Goal: Task Accomplishment & Management: Manage account settings

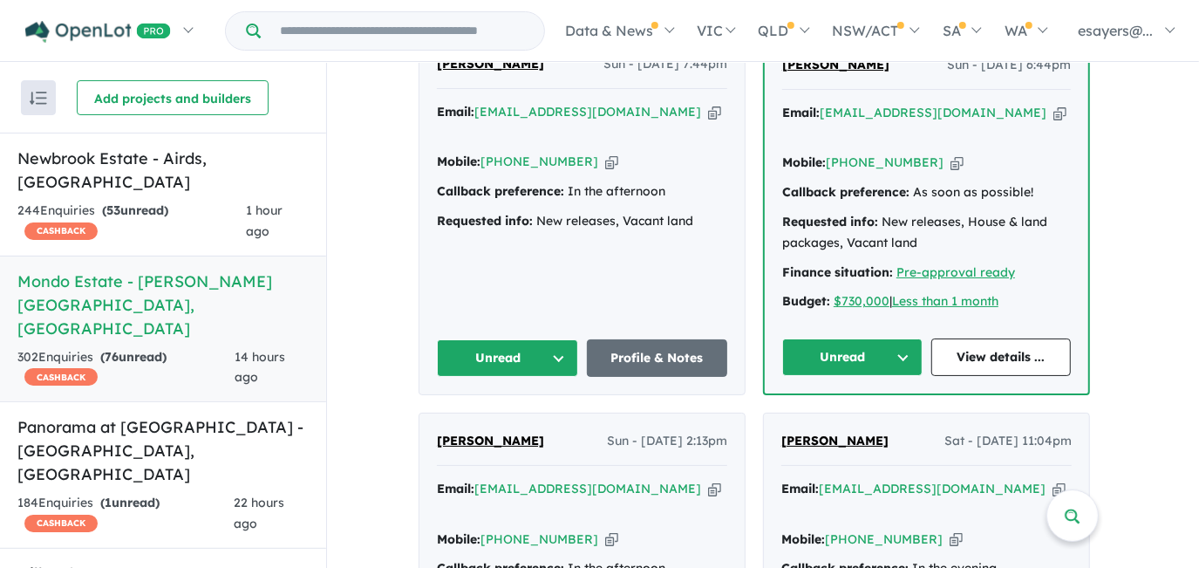
scroll to position [1818, 0]
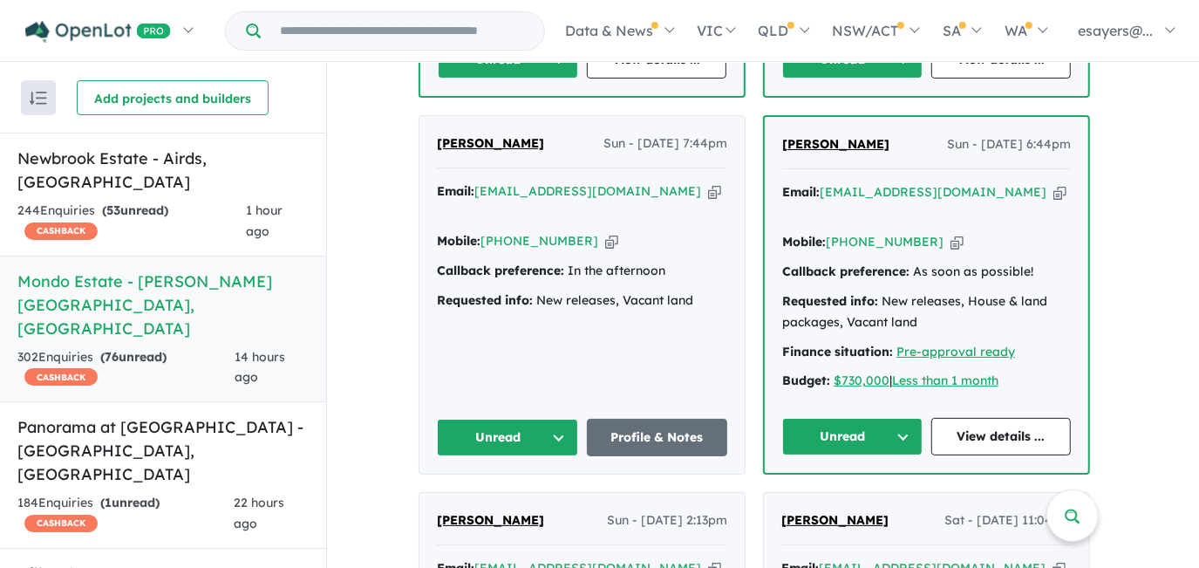
click at [1054, 183] on icon "button" at bounding box center [1060, 192] width 13 height 18
click at [1029, 418] on link "View details ..." at bounding box center [1001, 437] width 140 height 38
click at [836, 418] on button "Unread" at bounding box center [852, 437] width 140 height 38
click at [863, 498] on button "Assigned" at bounding box center [859, 518] width 152 height 40
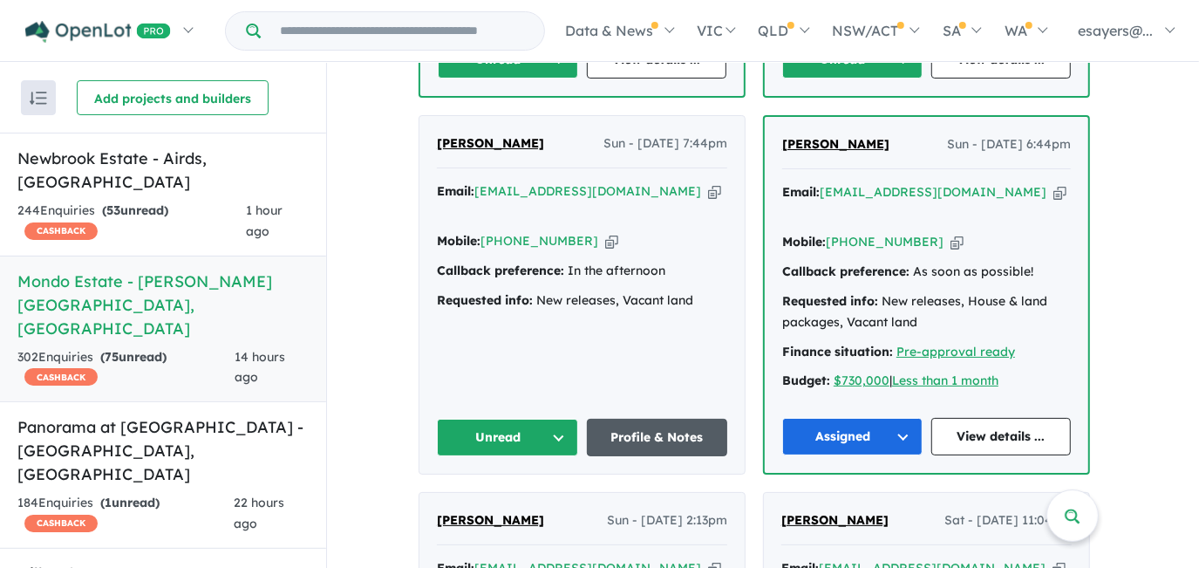
click at [666, 419] on link "Profile & Notes" at bounding box center [657, 438] width 141 height 38
drag, startPoint x: 512, startPoint y: 330, endPoint x: 511, endPoint y: 342, distance: 12.2
click at [512, 419] on button "Unread" at bounding box center [507, 438] width 141 height 38
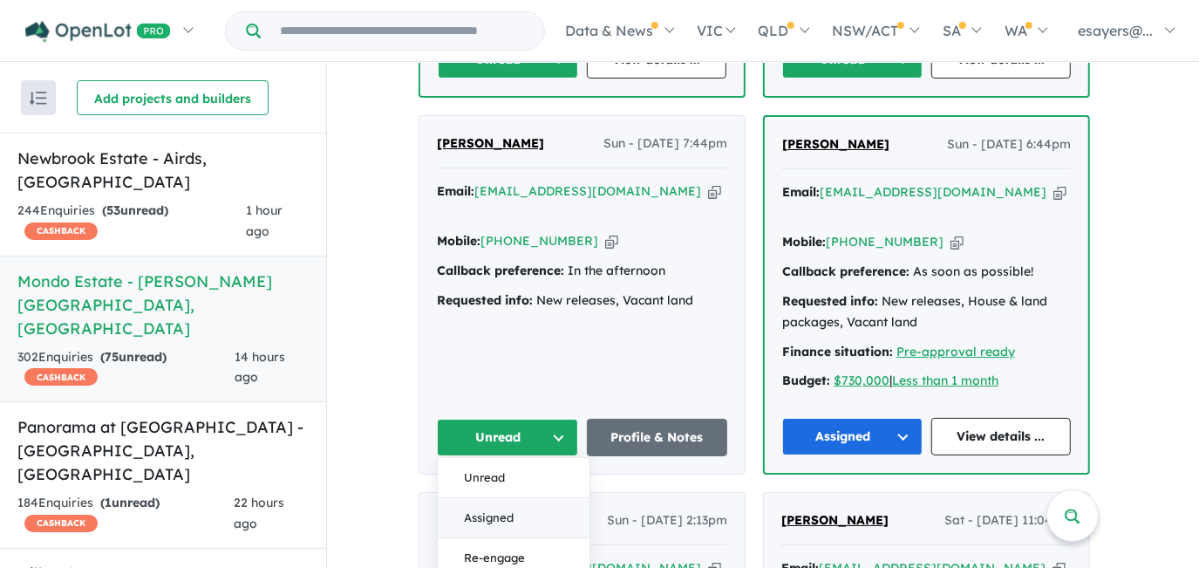
click at [515, 499] on button "Assigned" at bounding box center [514, 519] width 152 height 40
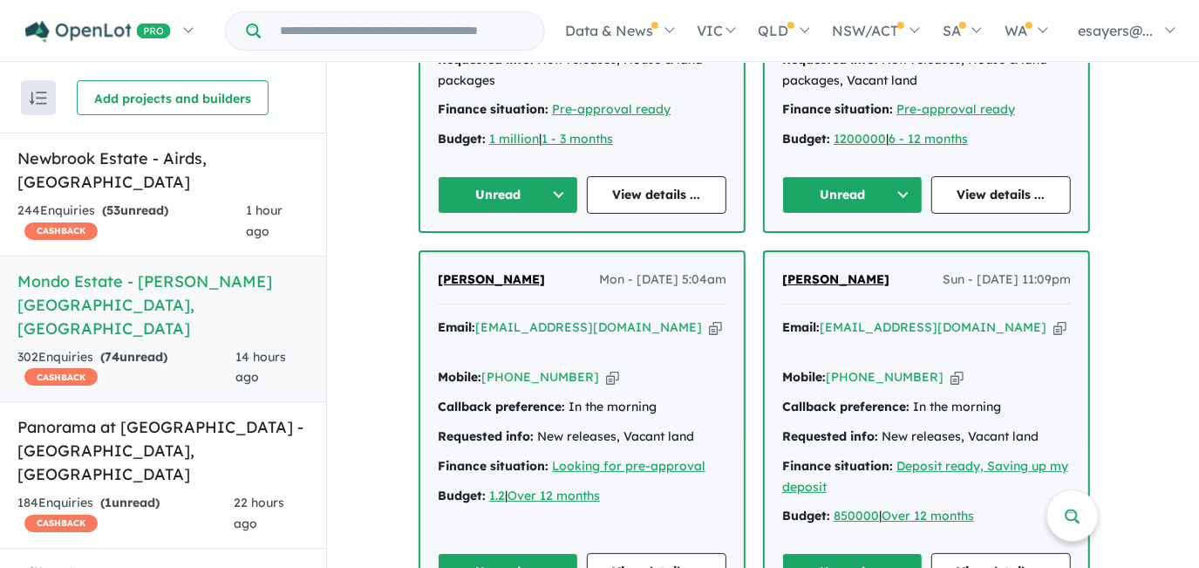
scroll to position [1342, 0]
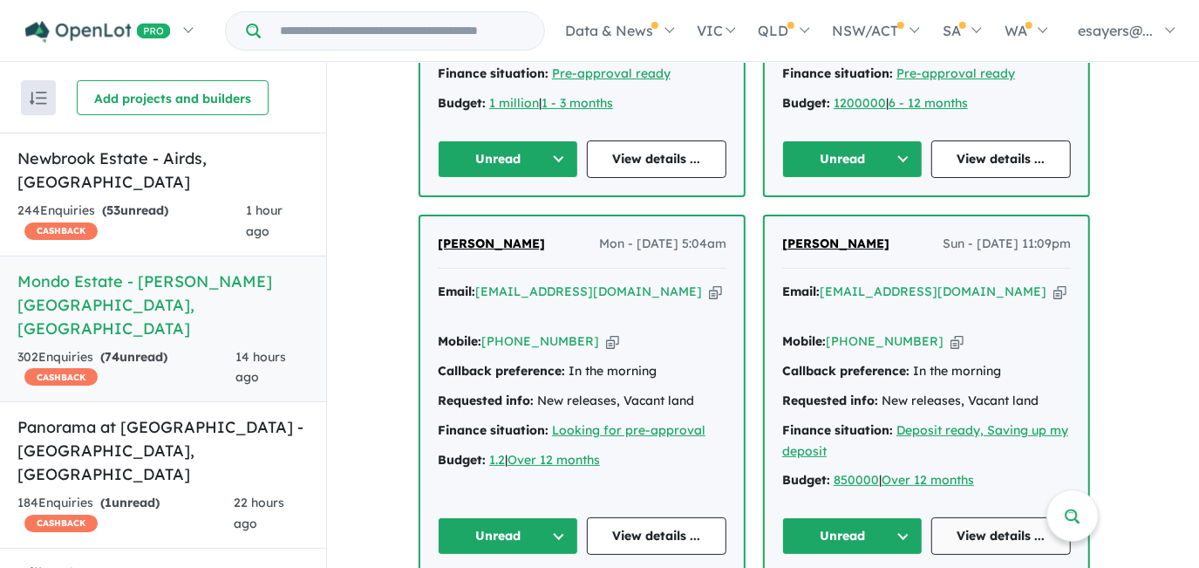
click at [990, 517] on link "View details ..." at bounding box center [1001, 536] width 140 height 38
click at [836, 517] on button "Unread" at bounding box center [852, 536] width 140 height 38
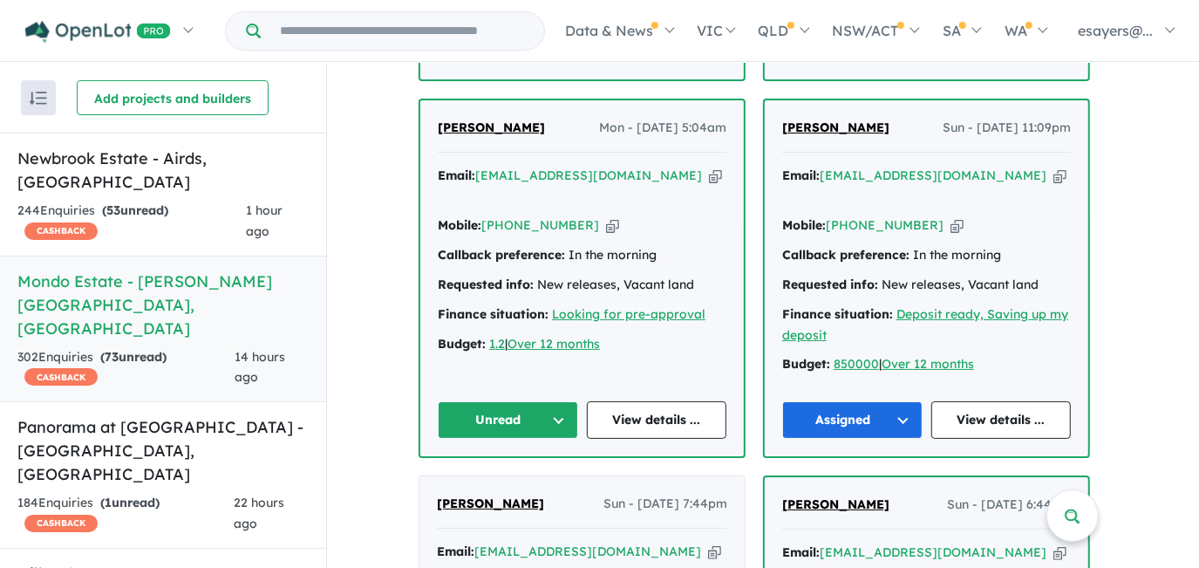
scroll to position [1422, 0]
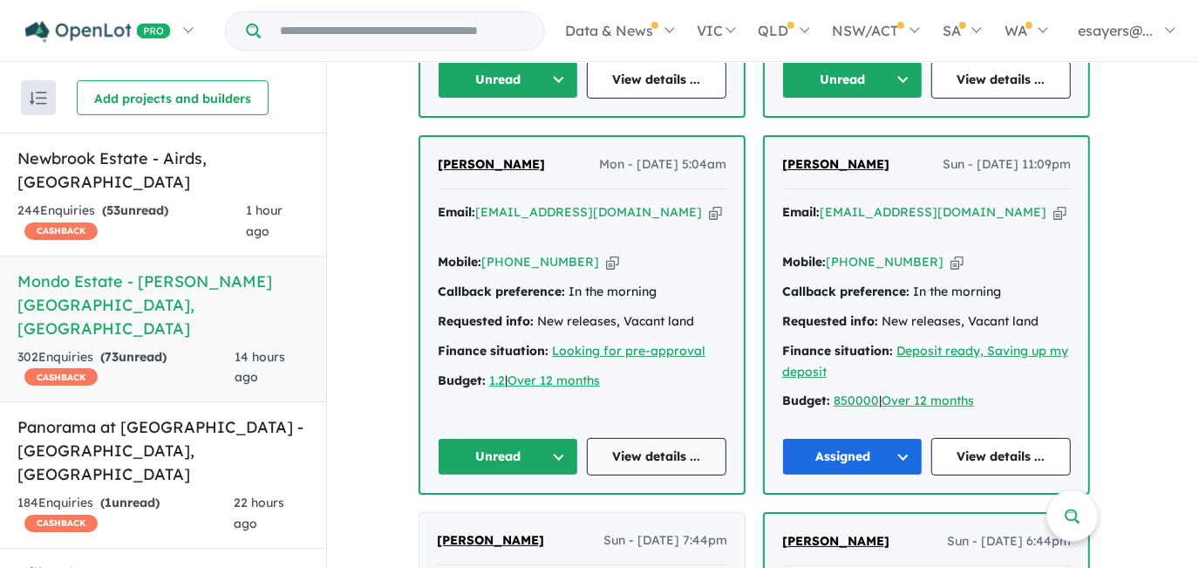
click at [637, 438] on link "View details ..." at bounding box center [657, 457] width 140 height 38
drag, startPoint x: 539, startPoint y: 367, endPoint x: 538, endPoint y: 377, distance: 9.6
click at [538, 438] on button "Unread" at bounding box center [508, 457] width 140 height 38
click at [537, 517] on button "Assigned" at bounding box center [515, 537] width 152 height 40
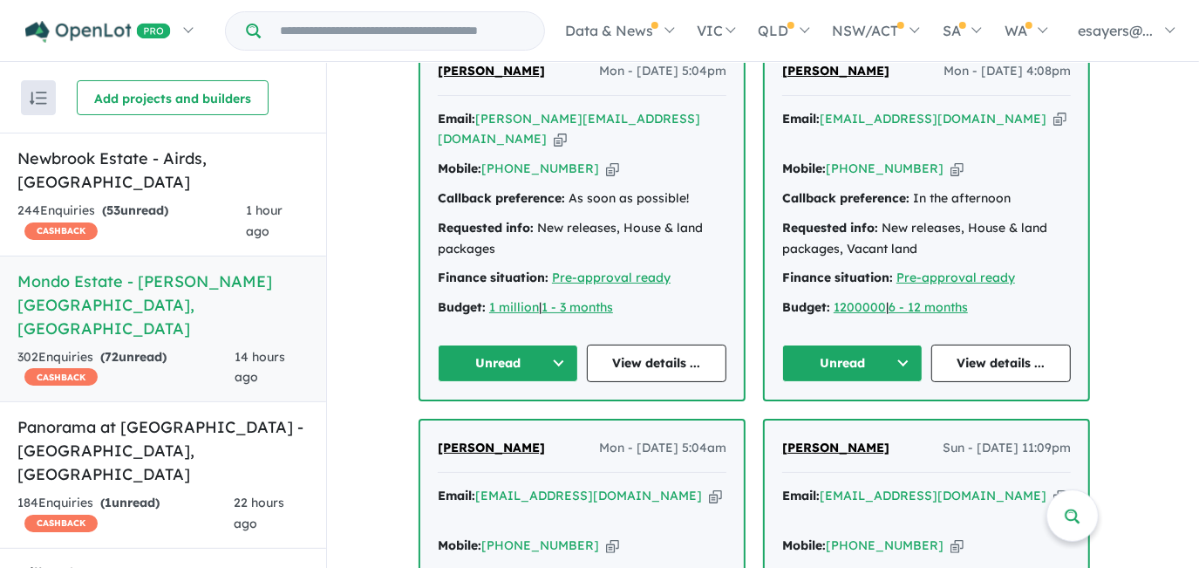
scroll to position [1104, 0]
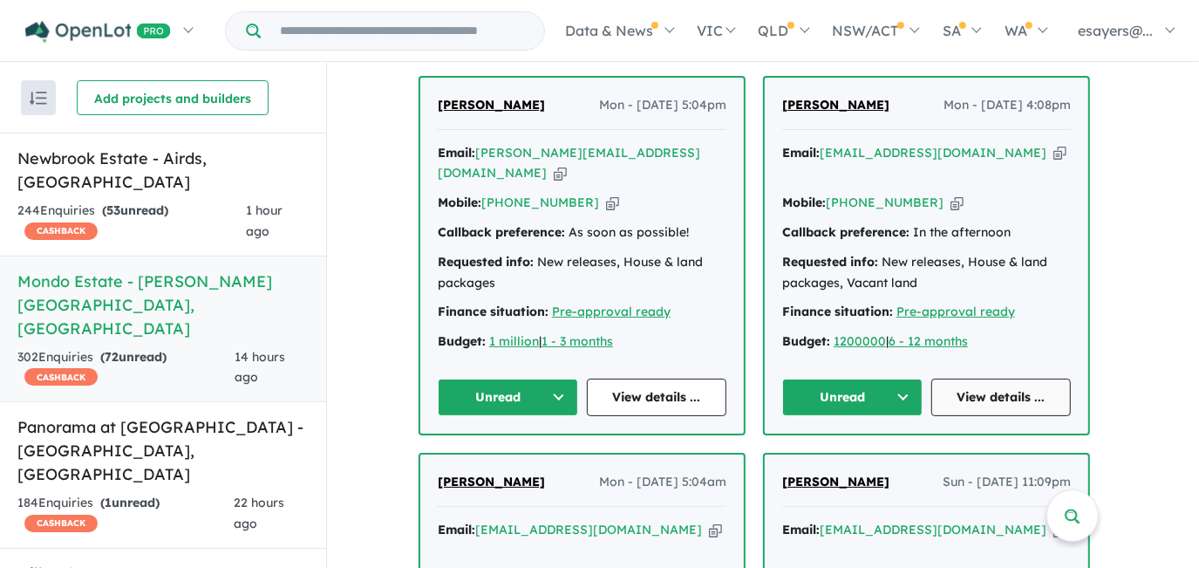
click at [1012, 379] on link "View details ..." at bounding box center [1001, 398] width 140 height 38
click at [833, 379] on button "Unread" at bounding box center [852, 398] width 140 height 38
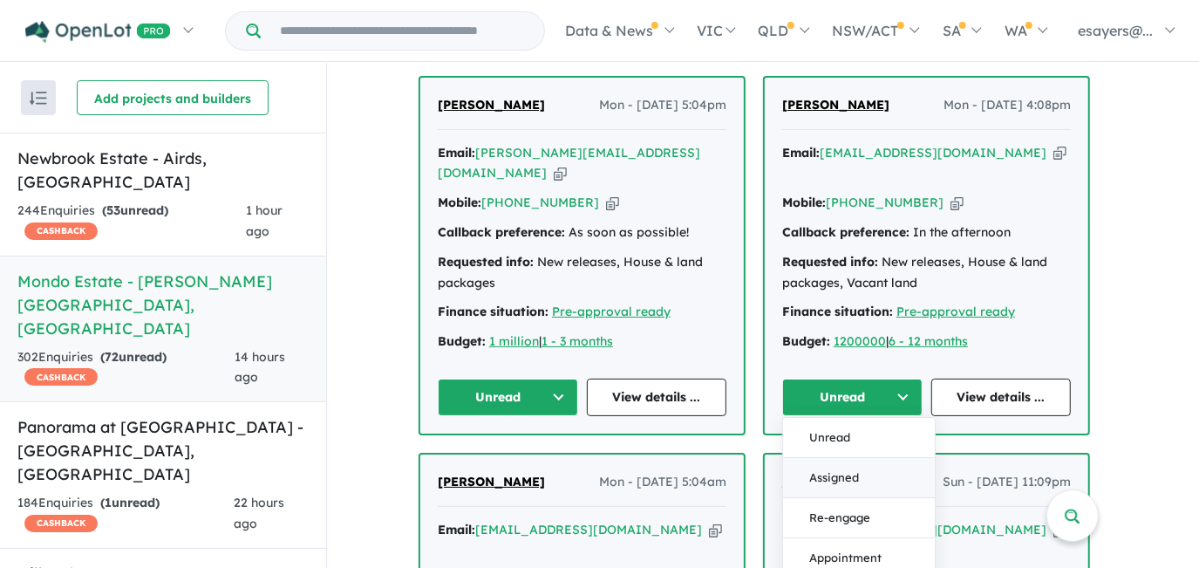
click at [848, 458] on button "Assigned" at bounding box center [859, 478] width 152 height 40
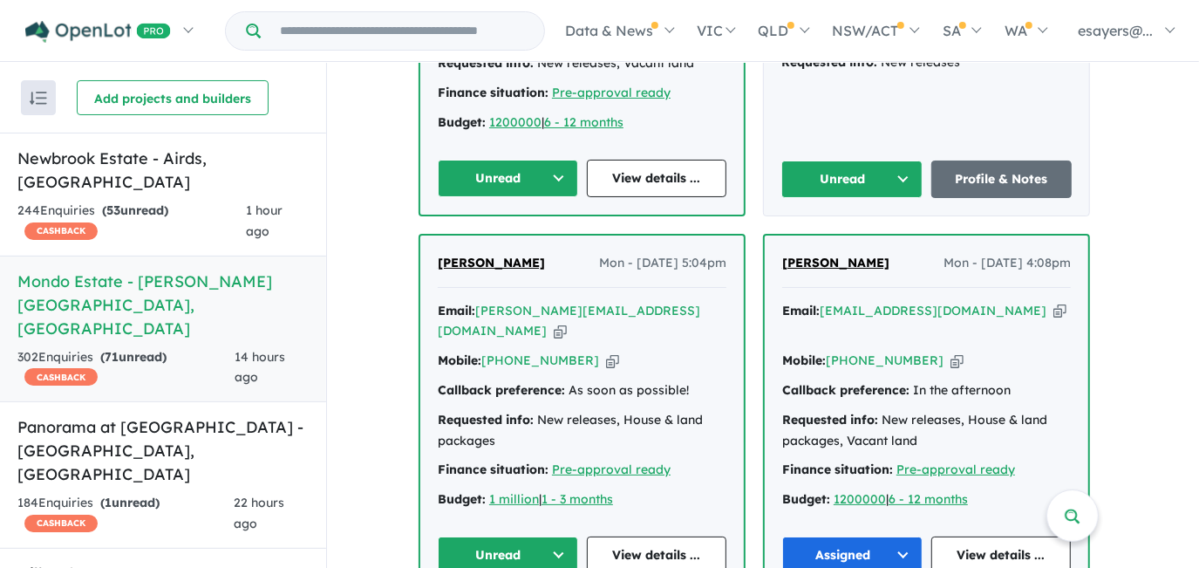
scroll to position [1026, 0]
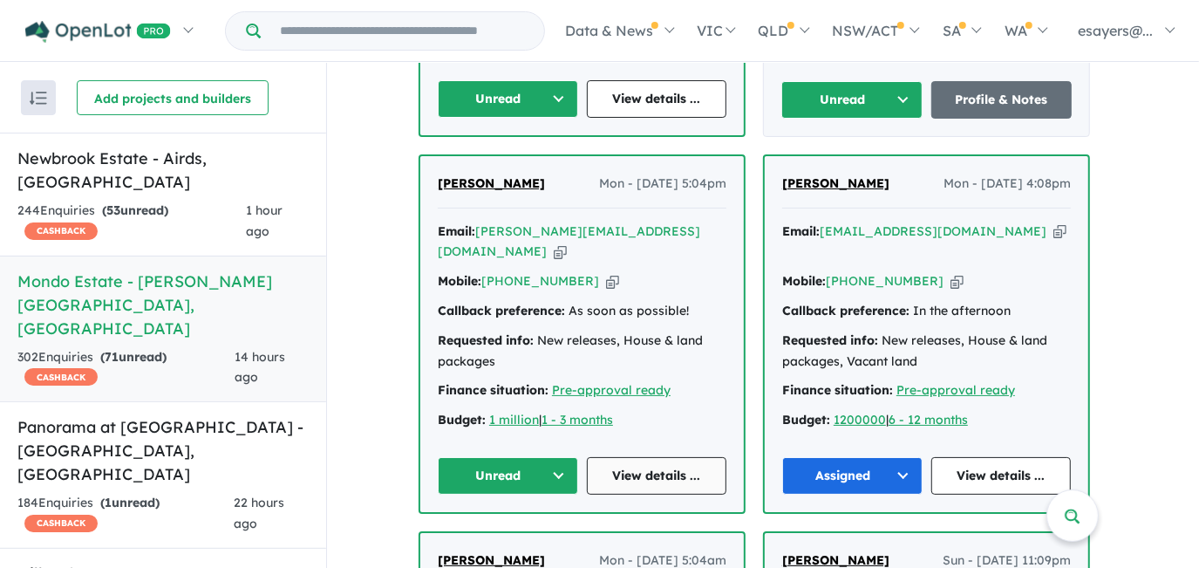
click at [648, 457] on link "View details ..." at bounding box center [657, 476] width 140 height 38
click at [476, 457] on button "Unread" at bounding box center [508, 476] width 140 height 38
click at [495, 536] on button "Assigned" at bounding box center [515, 556] width 152 height 40
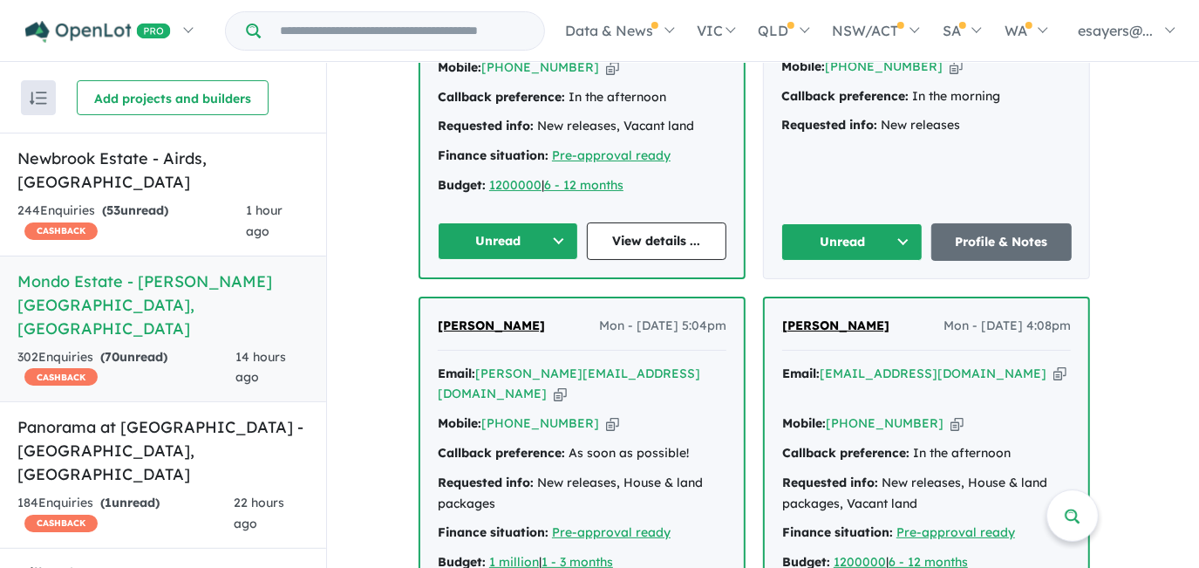
scroll to position [788, 0]
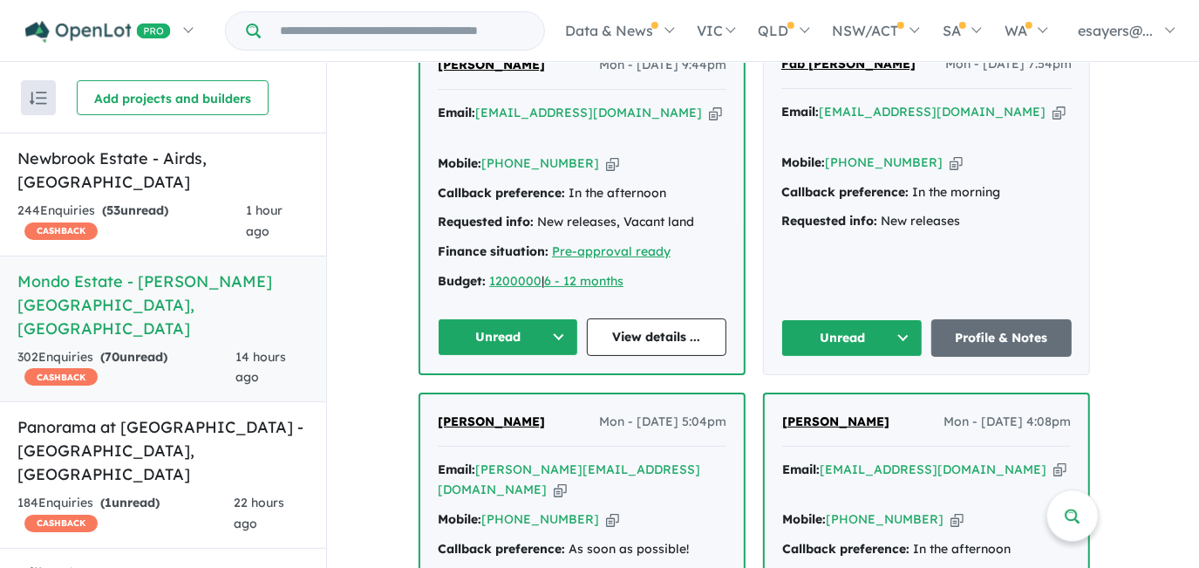
click at [544, 318] on button "Unread" at bounding box center [508, 337] width 140 height 38
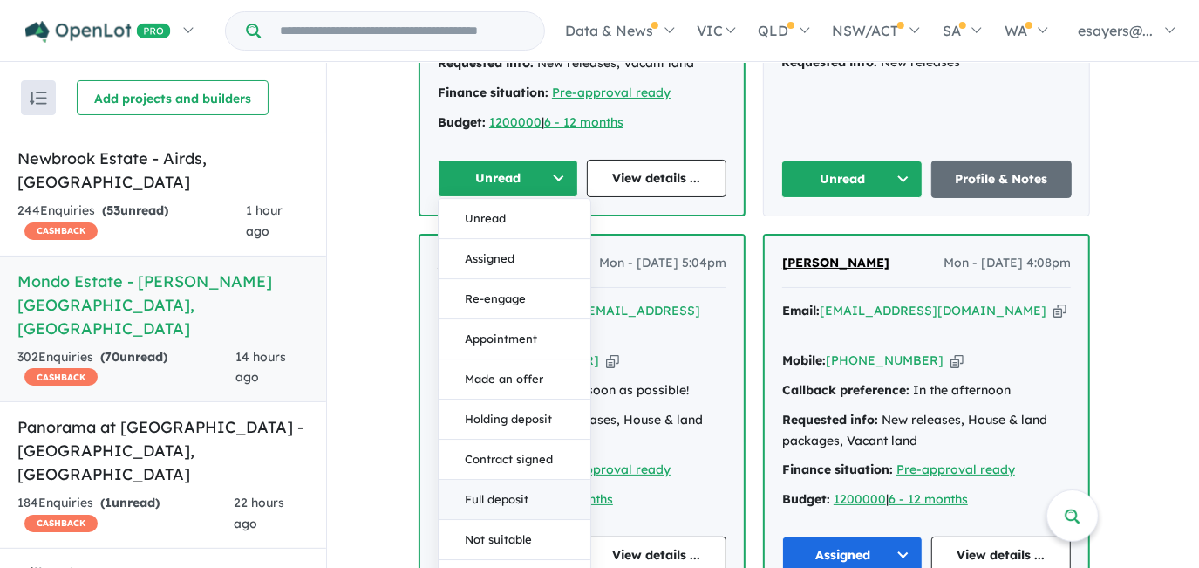
scroll to position [1026, 0]
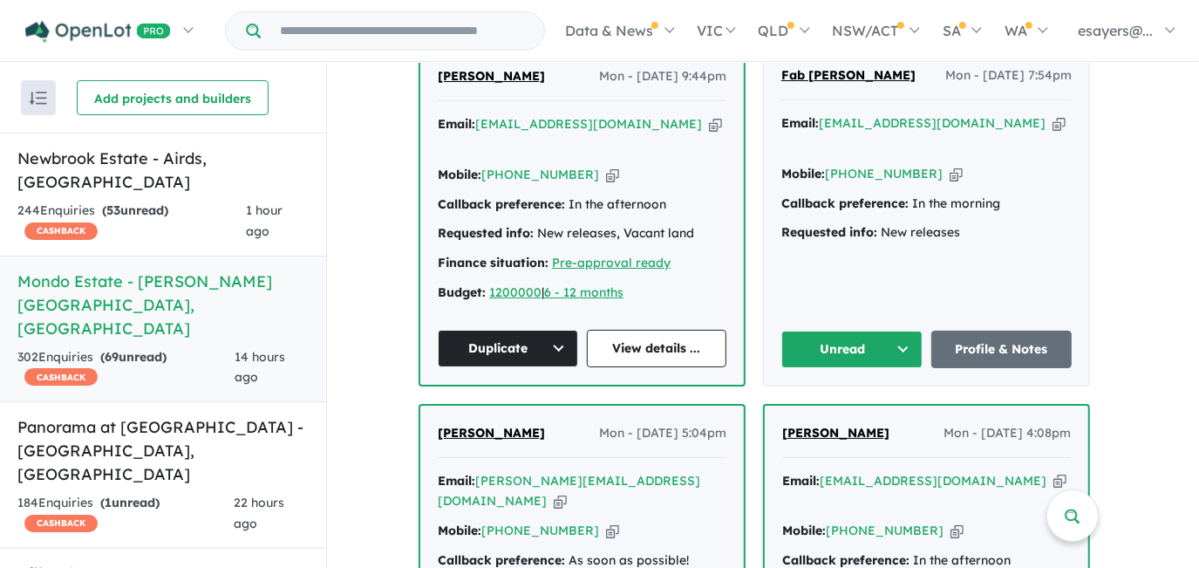
scroll to position [708, 0]
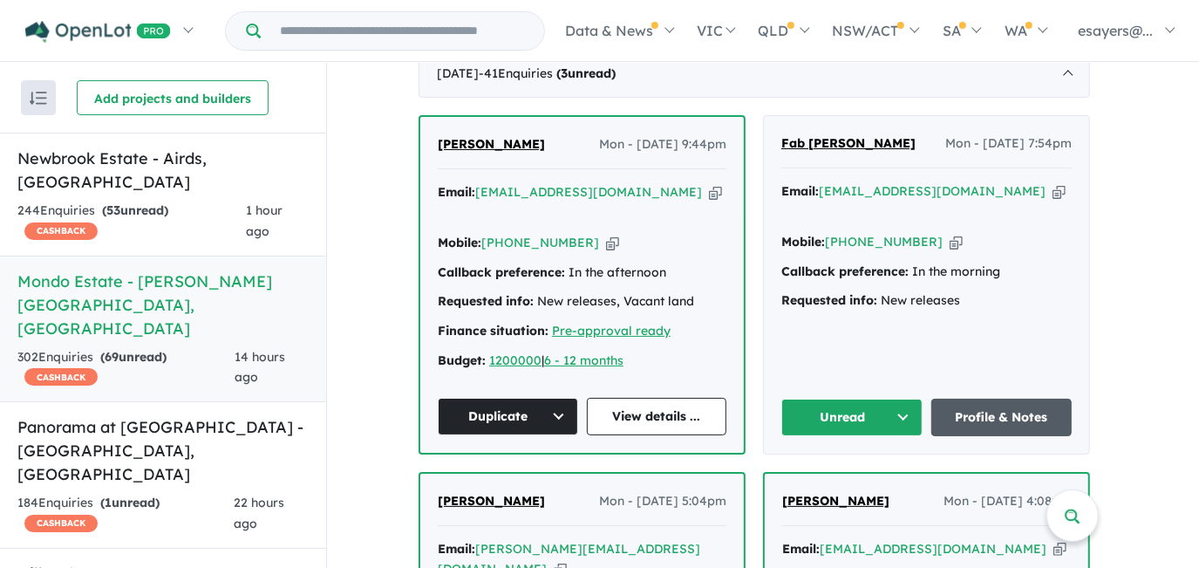
click at [1034, 399] on link "Profile & Notes" at bounding box center [1001, 418] width 141 height 38
click at [881, 399] on button "Unread" at bounding box center [851, 418] width 141 height 38
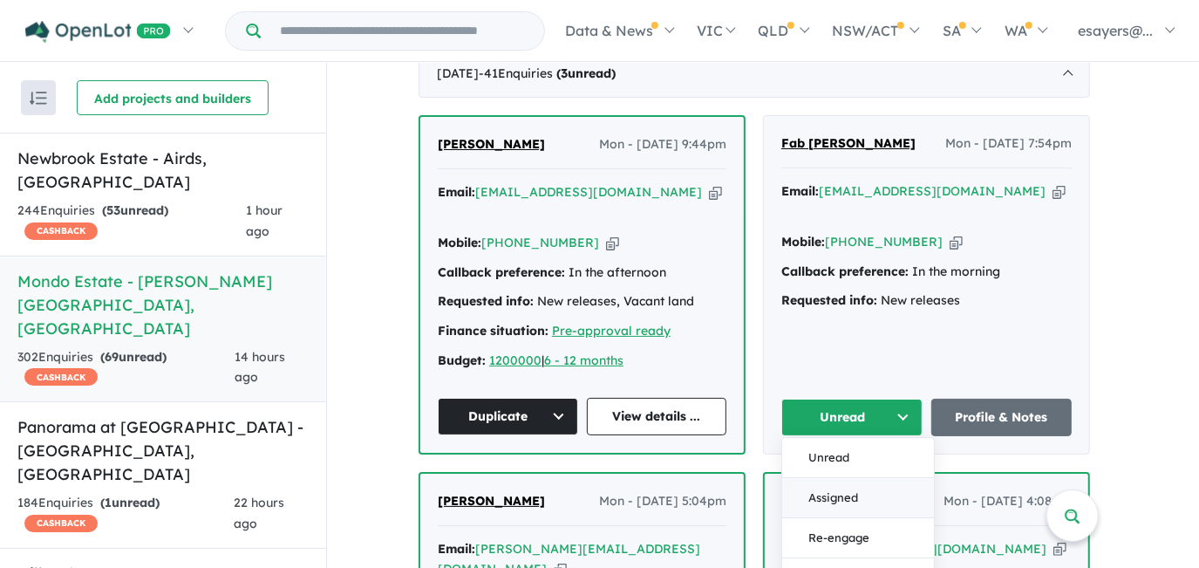
click at [874, 478] on button "Assigned" at bounding box center [858, 498] width 152 height 40
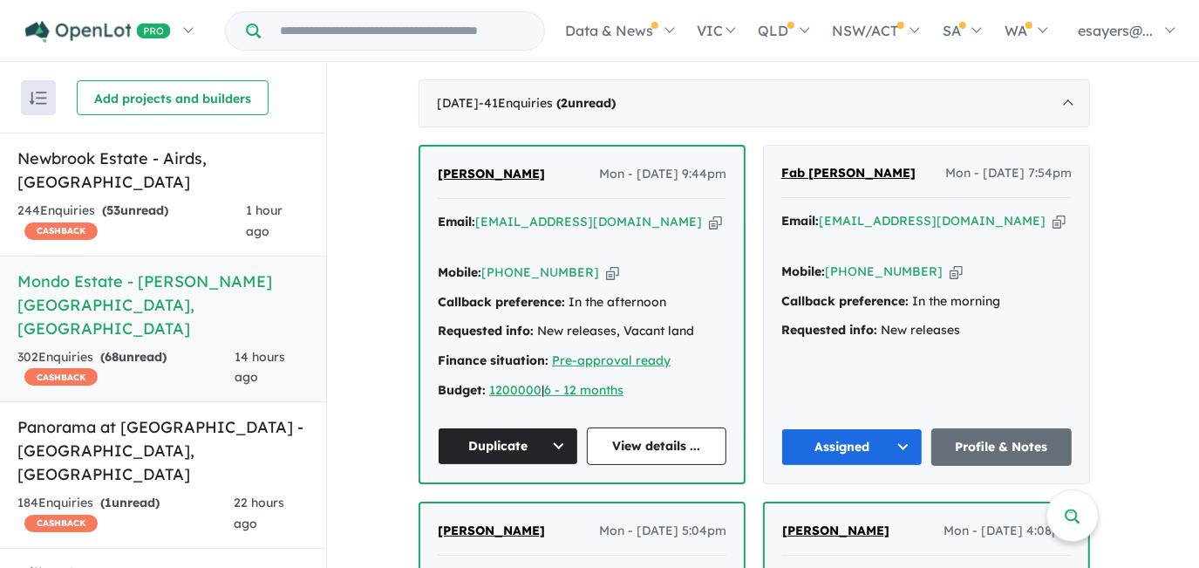
scroll to position [470, 0]
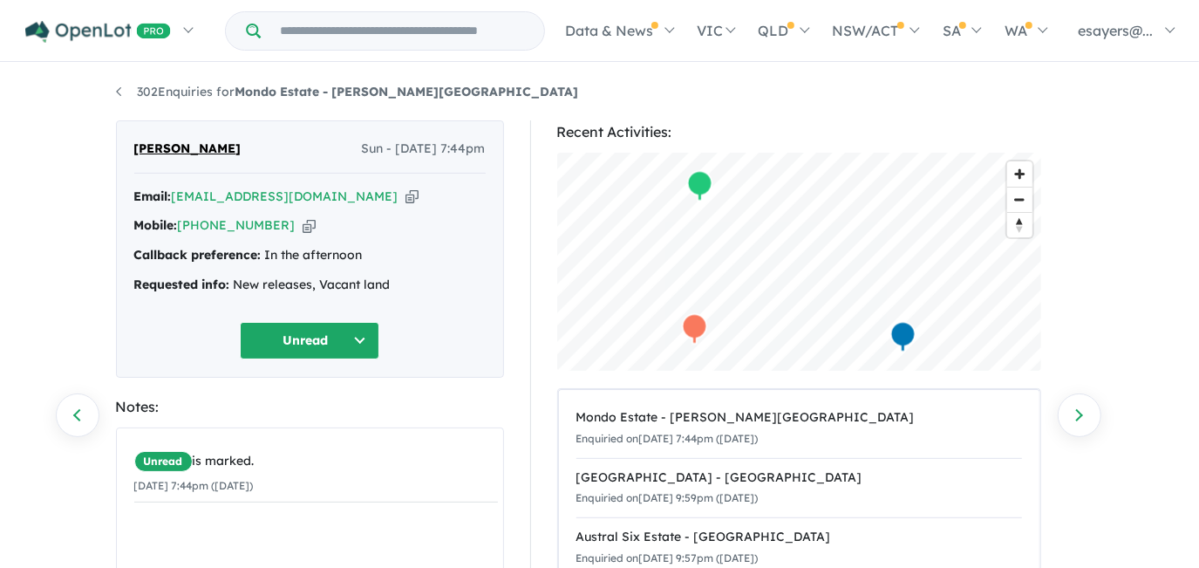
click at [406, 198] on icon "button" at bounding box center [412, 197] width 13 height 18
click at [406, 194] on icon "button" at bounding box center [412, 197] width 13 height 18
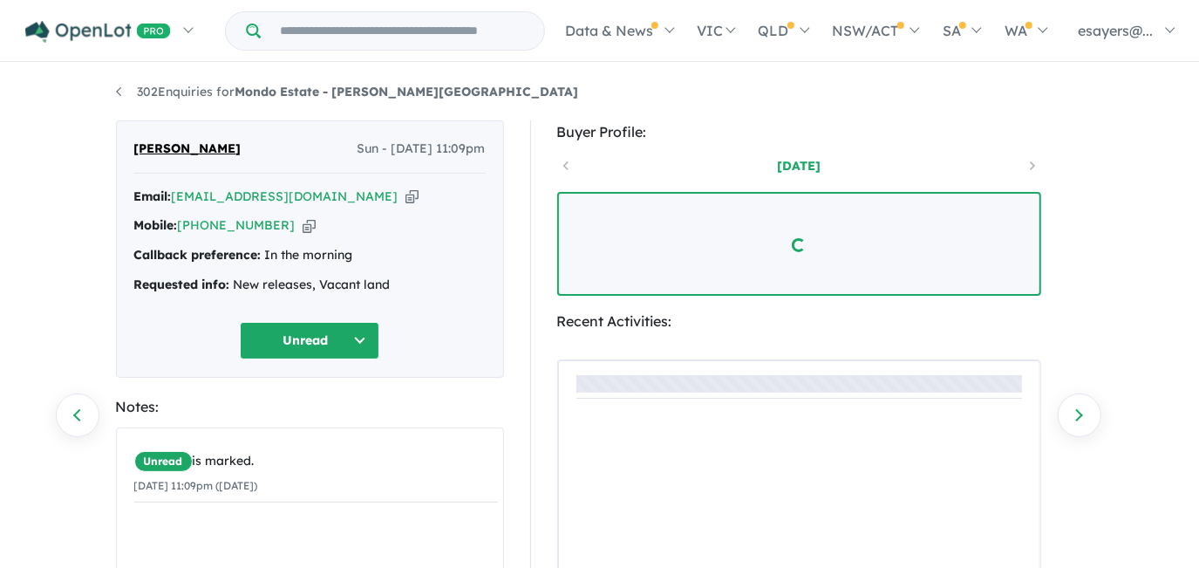
click at [406, 200] on icon "button" at bounding box center [412, 197] width 13 height 18
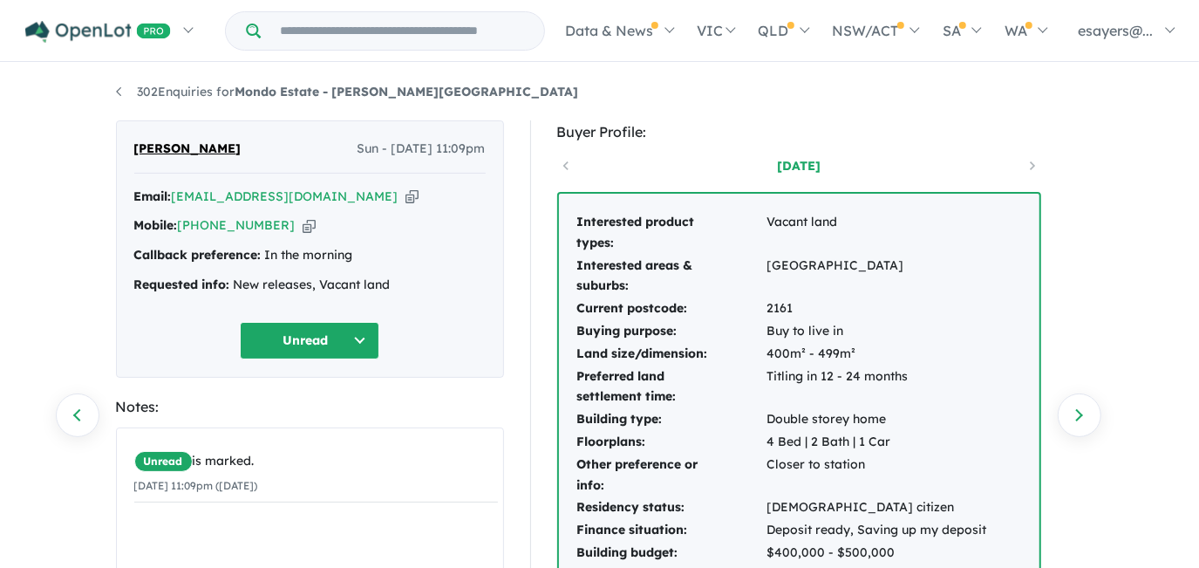
click at [406, 193] on icon "button" at bounding box center [412, 197] width 13 height 18
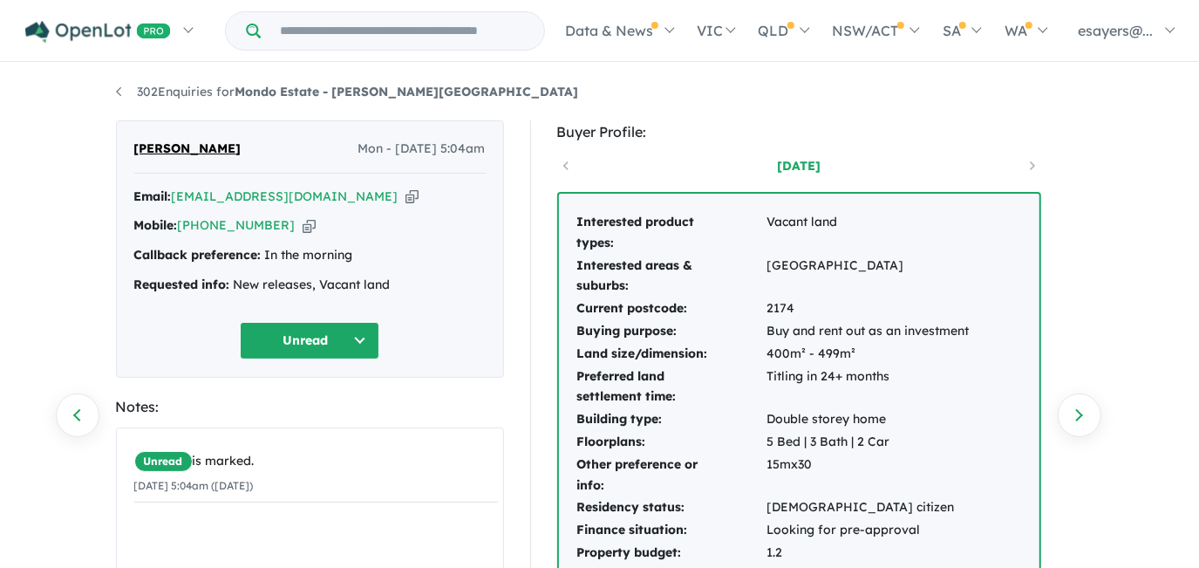
click at [406, 195] on icon "button" at bounding box center [412, 197] width 13 height 18
click at [406, 194] on icon "button" at bounding box center [412, 197] width 13 height 18
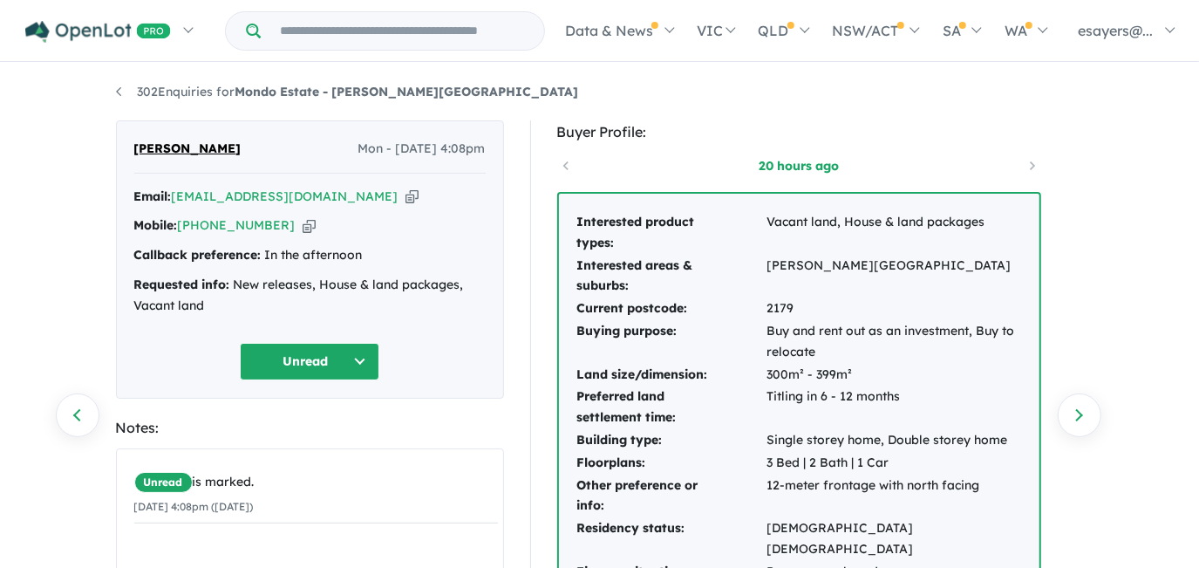
click at [406, 197] on icon "button" at bounding box center [412, 197] width 13 height 18
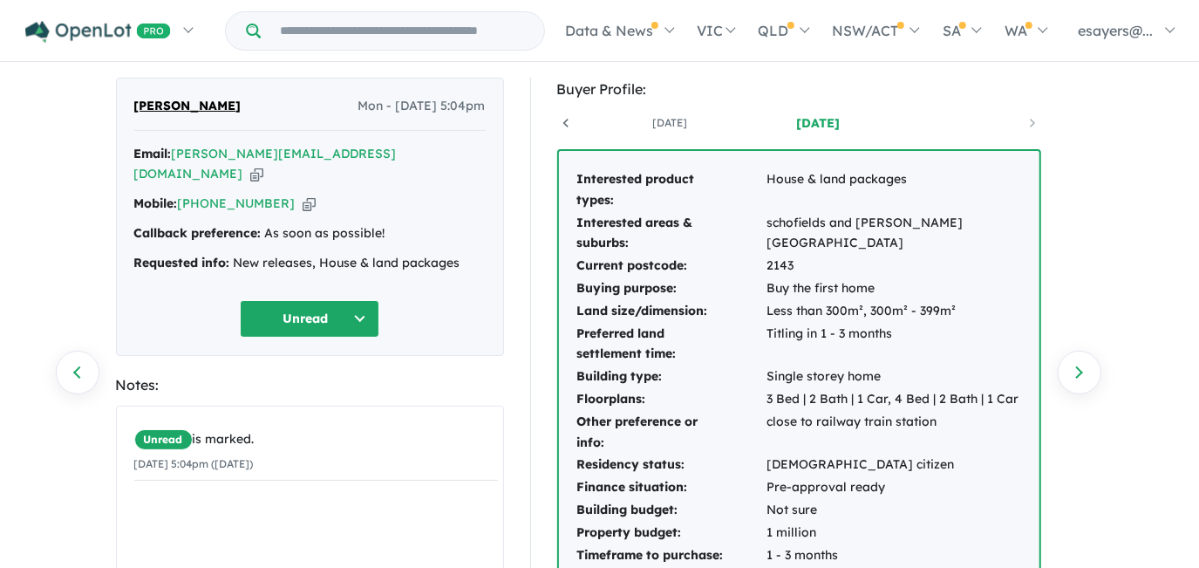
scroll to position [78, 0]
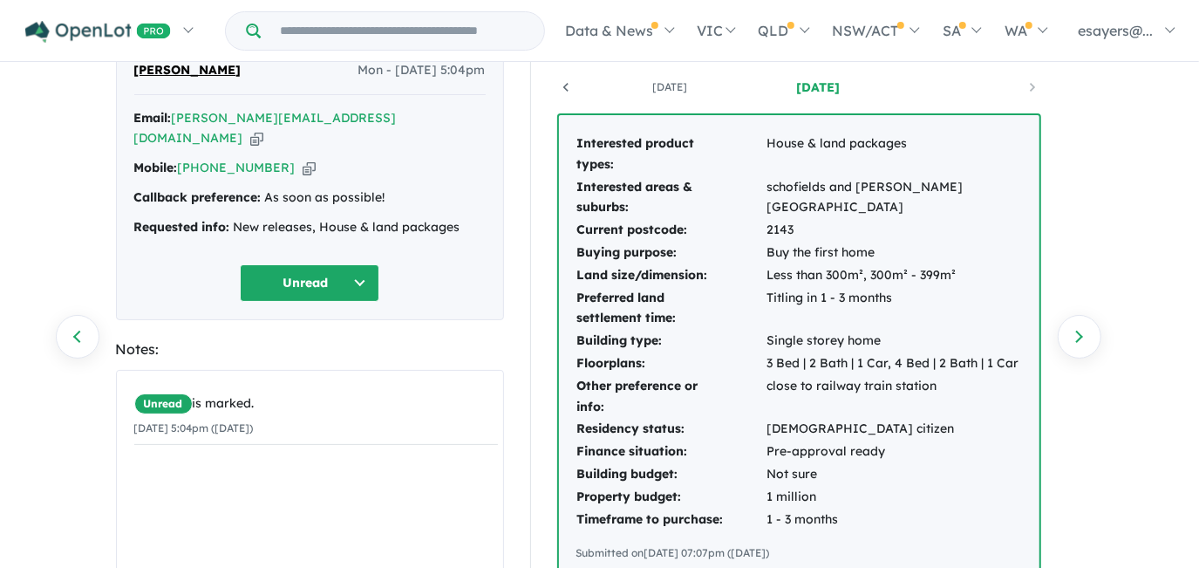
click at [263, 129] on icon "button" at bounding box center [256, 138] width 13 height 18
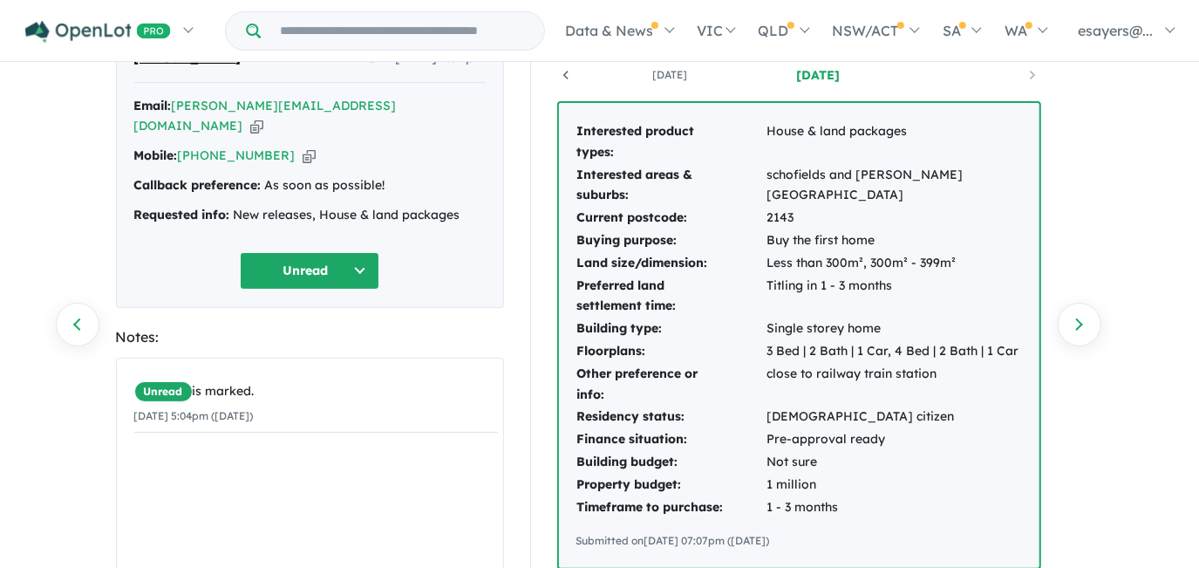
scroll to position [0, 0]
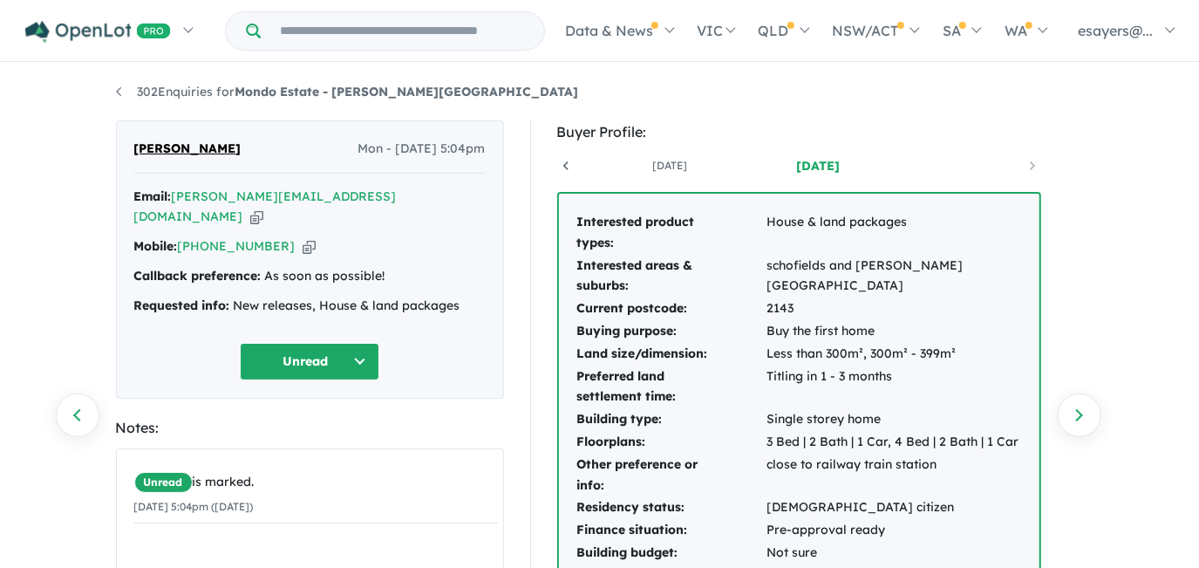
click at [263, 208] on icon "button" at bounding box center [256, 217] width 13 height 18
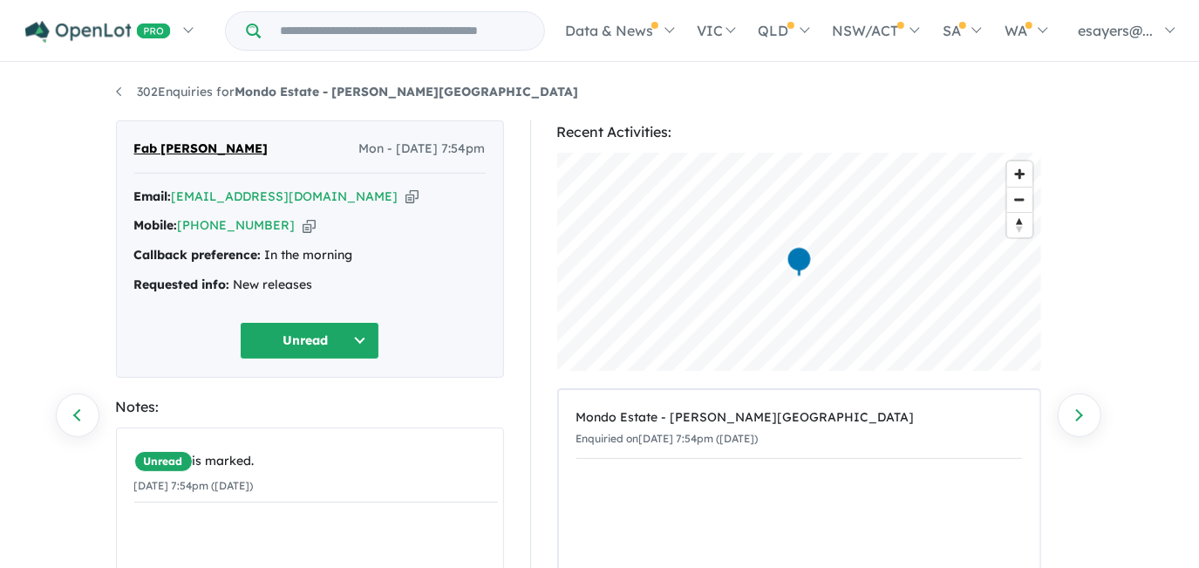
click at [406, 197] on icon "button" at bounding box center [412, 197] width 13 height 18
click at [406, 199] on icon "button" at bounding box center [412, 197] width 13 height 18
